Goal: Information Seeking & Learning: Learn about a topic

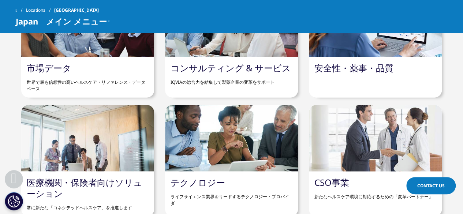
scroll to position [809, 0]
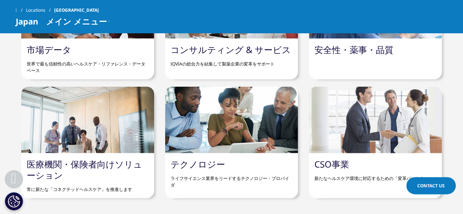
click at [248, 46] on link "コンサルティング & サービス" at bounding box center [230, 50] width 120 height 12
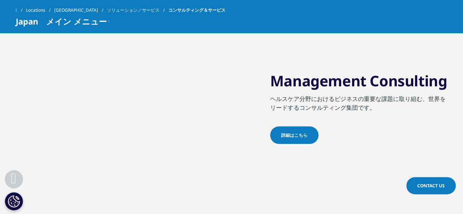
scroll to position [667, 0]
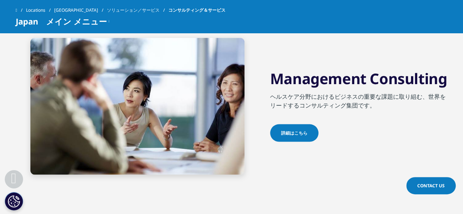
click at [298, 131] on span "詳細はこちら" at bounding box center [294, 132] width 26 height 7
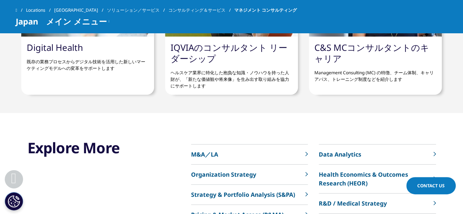
scroll to position [1358, 0]
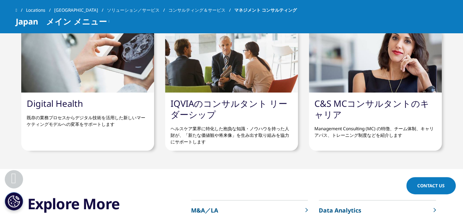
click at [222, 114] on div "IQVIAのコンサルタント リーダーシップ ヘルスケア業界に特化した抱負な知識・ノウハウを持った人財が、「新たな価値観や将来像」を生み出す取り組みを協力にサポ…" at bounding box center [231, 122] width 133 height 58
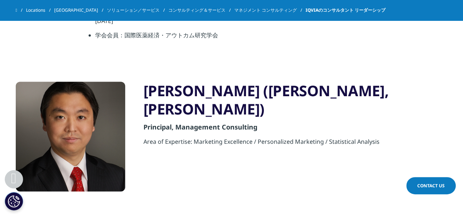
scroll to position [749, 0]
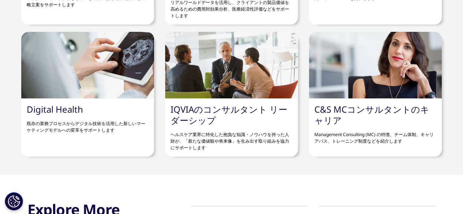
click at [357, 113] on link "C&S MCコンサルタントのキャリア" at bounding box center [371, 114] width 115 height 23
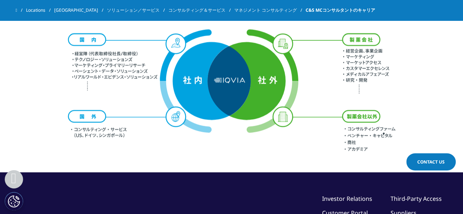
scroll to position [1955, 0]
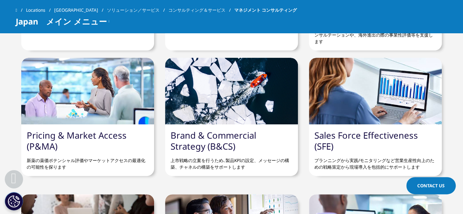
scroll to position [1051, 0]
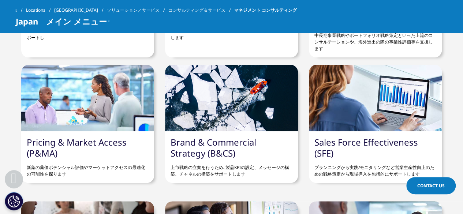
click at [358, 141] on link "Sales Force Effectiveness (SFE)" at bounding box center [365, 147] width 103 height 23
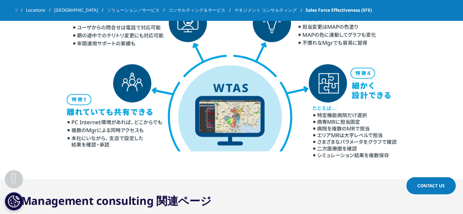
scroll to position [1082, 0]
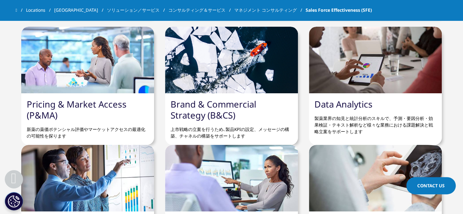
drag, startPoint x: 467, startPoint y: 26, endPoint x: 430, endPoint y: 169, distance: 147.7
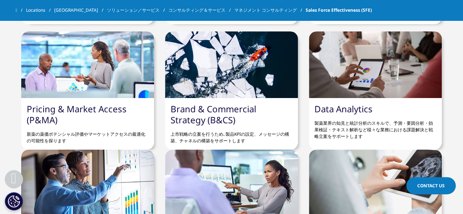
click at [333, 106] on link "Data Analytics" at bounding box center [343, 109] width 58 height 12
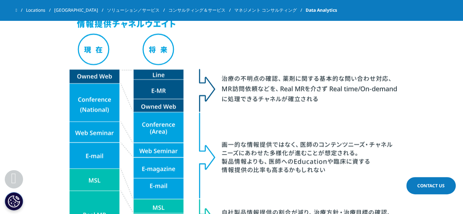
scroll to position [535, 0]
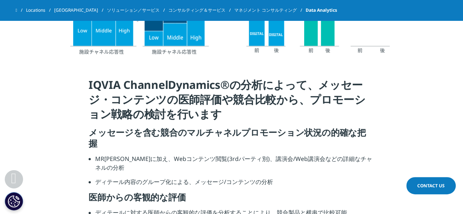
drag, startPoint x: 465, startPoint y: 15, endPoint x: 435, endPoint y: 96, distance: 86.1
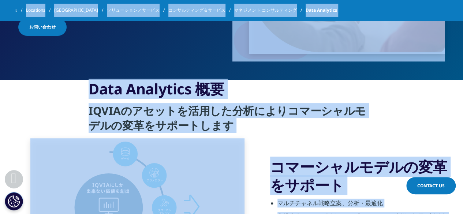
scroll to position [0, 0]
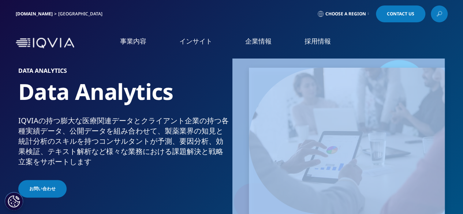
drag, startPoint x: 444, startPoint y: 88, endPoint x: 448, endPoint y: -31, distance: 119.3
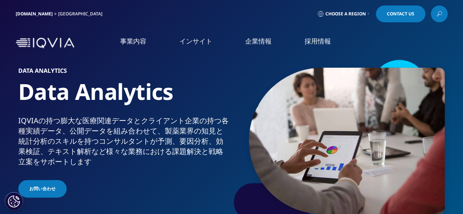
click at [450, 39] on div "事業内容 事業内容 医薬品・医療機器 臨床開発 Clinical Development in Japan 市場データ" at bounding box center [231, 43] width 463 height 35
click at [34, 131] on link "リアルワールドエビデンス" at bounding box center [51, 135] width 66 height 8
click at [45, 42] on img at bounding box center [45, 43] width 59 height 11
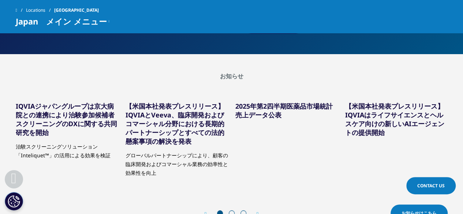
scroll to position [374, 0]
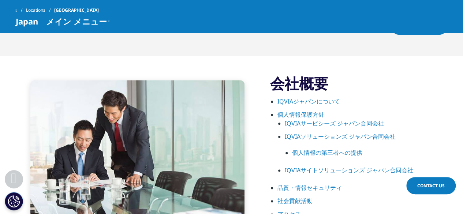
click at [367, 138] on link "IQVIAソリューションズ ジャパン合同会社" at bounding box center [339, 136] width 111 height 8
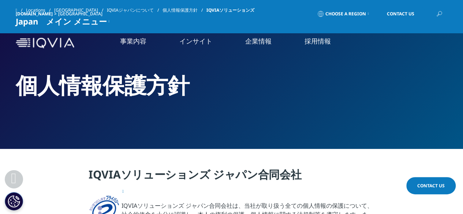
scroll to position [187, 0]
